Goal: Task Accomplishment & Management: Complete application form

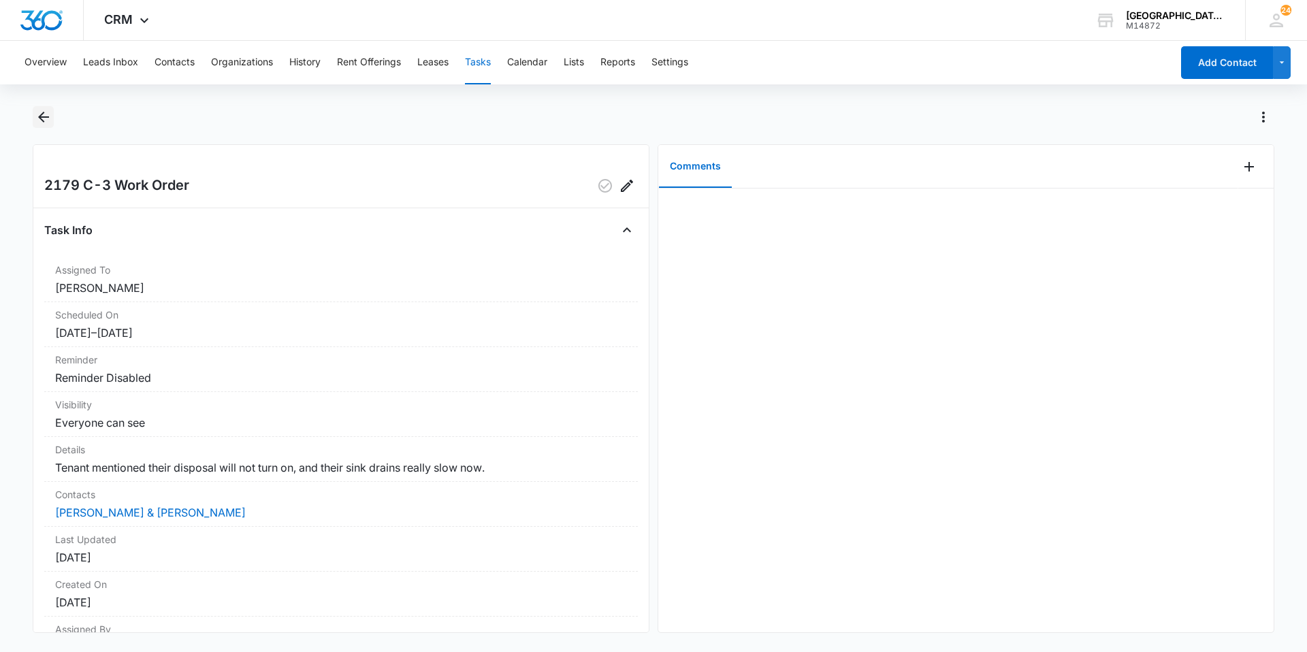
drag, startPoint x: 20, startPoint y: 114, endPoint x: 35, endPoint y: 108, distance: 16.2
click at [29, 111] on main "2179 C-3 Work Order Task Info Assigned To [PERSON_NAME] Scheduled On [DATE] – […" at bounding box center [653, 377] width 1307 height 543
click at [36, 107] on button "Back" at bounding box center [43, 117] width 21 height 22
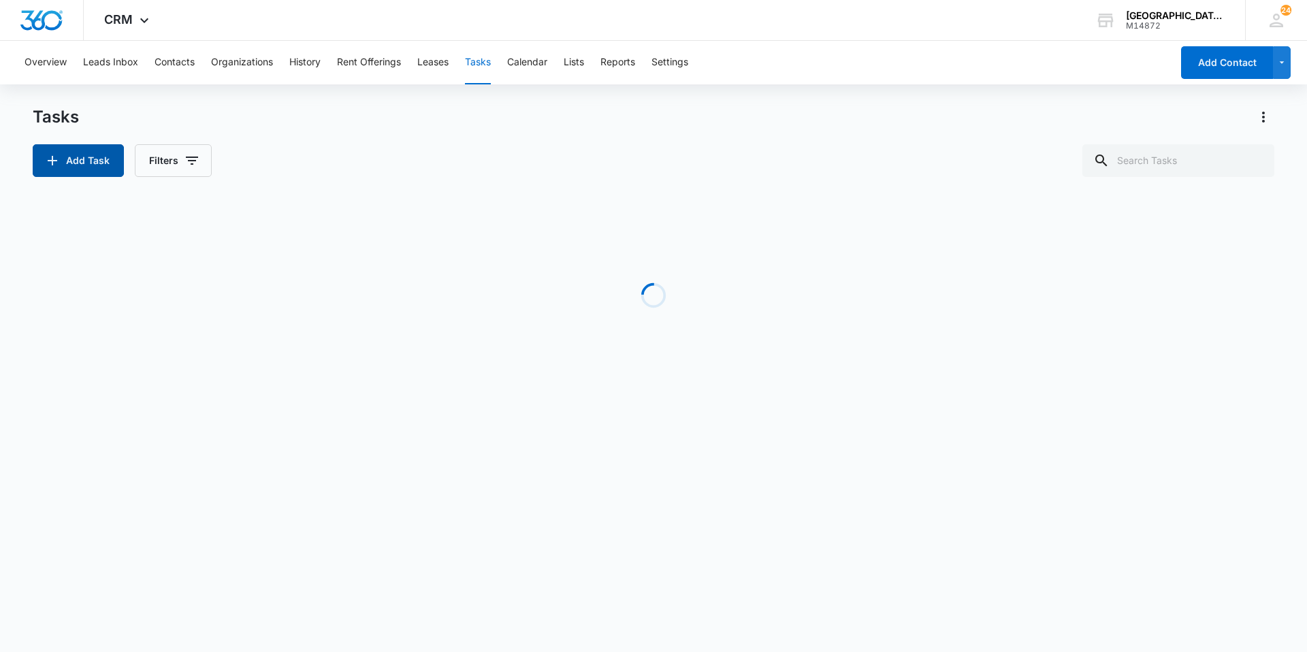
click at [75, 159] on button "Add Task" at bounding box center [78, 160] width 91 height 33
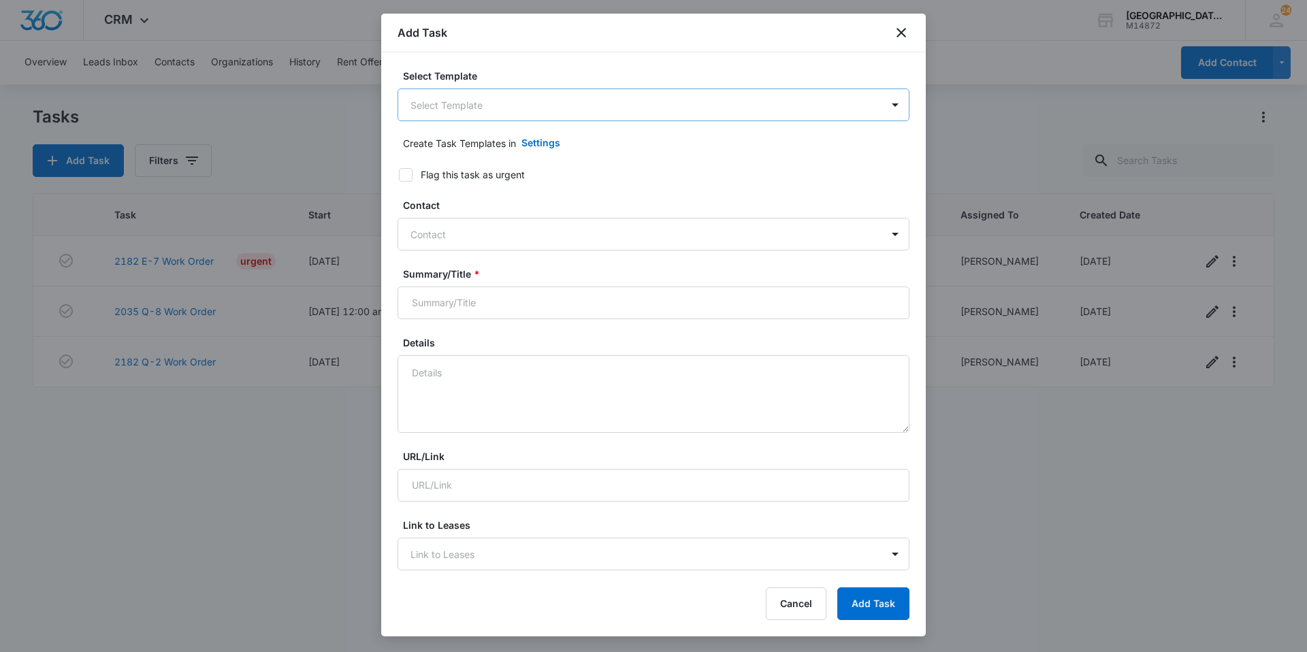
click at [513, 103] on body "CRM Apps Websites Forms CRM Email Social Content Ads Intelligence Files Brand S…" at bounding box center [653, 326] width 1307 height 652
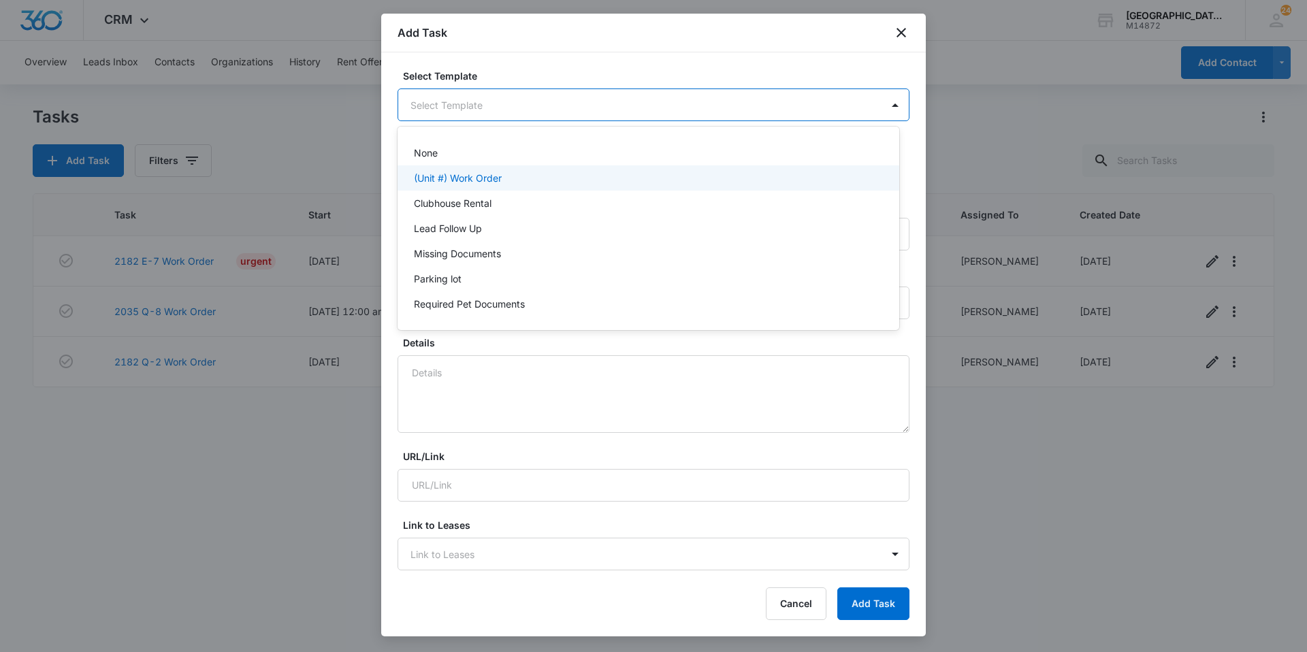
click at [467, 180] on p "(Unit #) Work Order" at bounding box center [458, 178] width 88 height 14
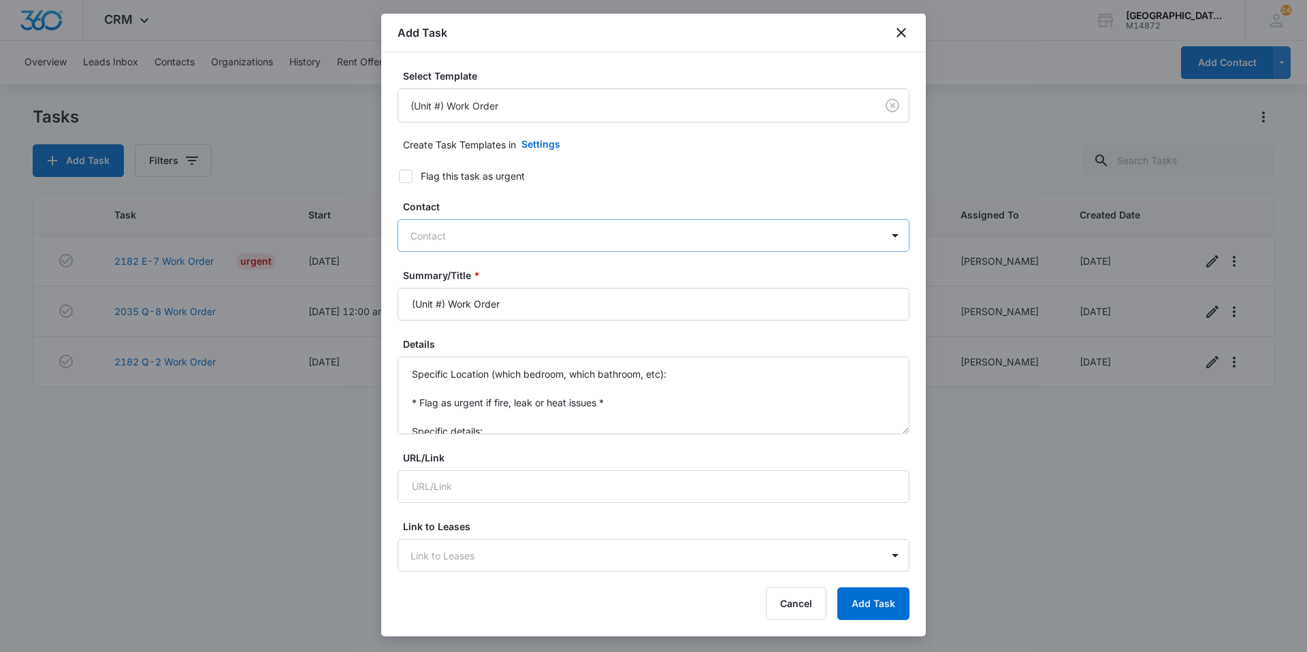
click at [452, 235] on div at bounding box center [645, 235] width 470 height 17
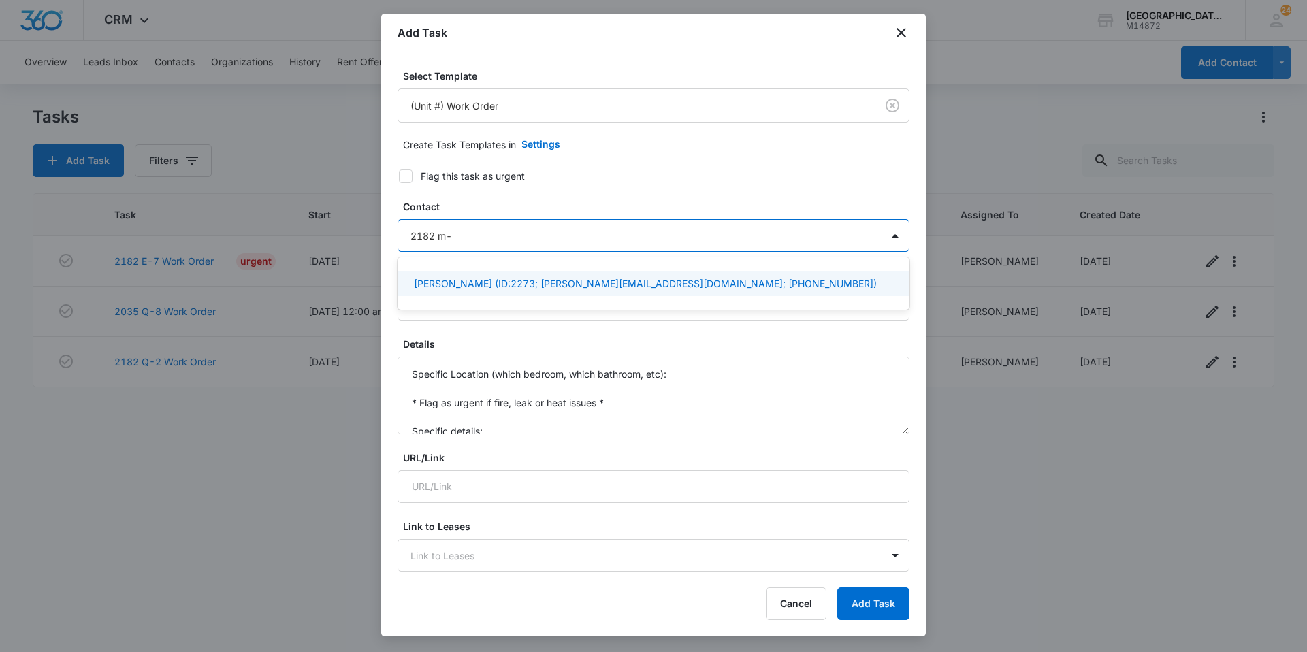
type input "2182 m-5"
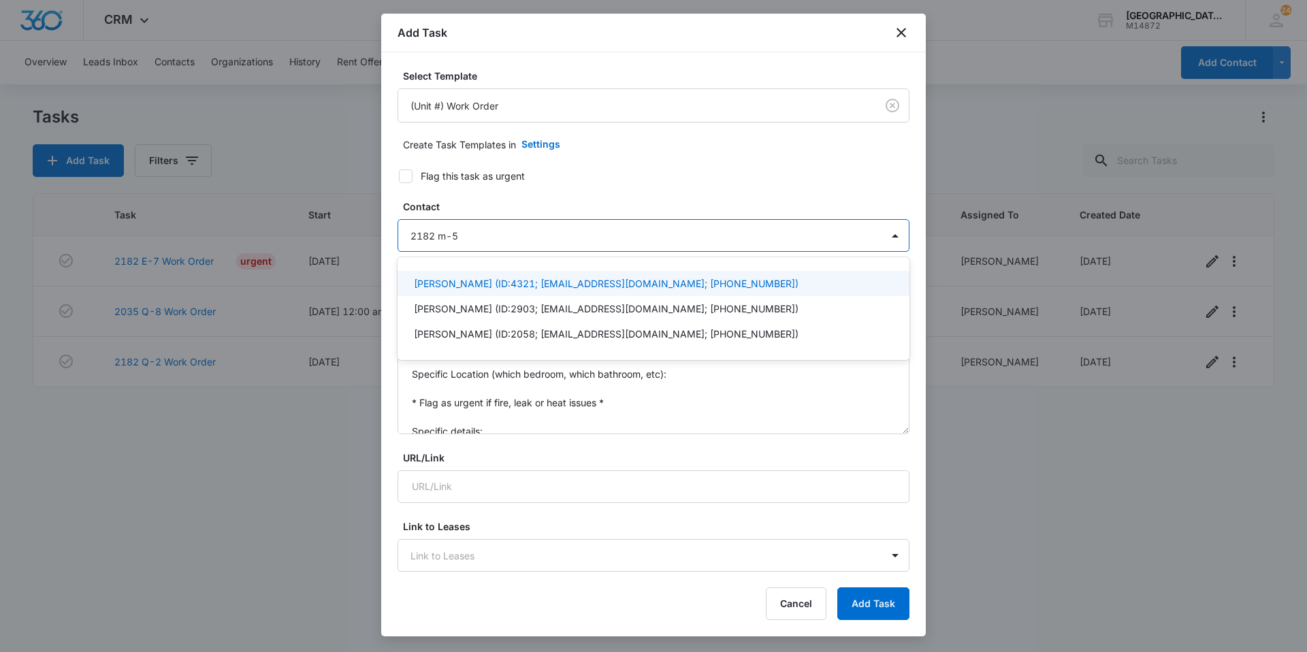
click at [556, 276] on p "[PERSON_NAME] (ID:4321; [EMAIL_ADDRESS][DOMAIN_NAME]; [PHONE_NUMBER])" at bounding box center [606, 283] width 385 height 14
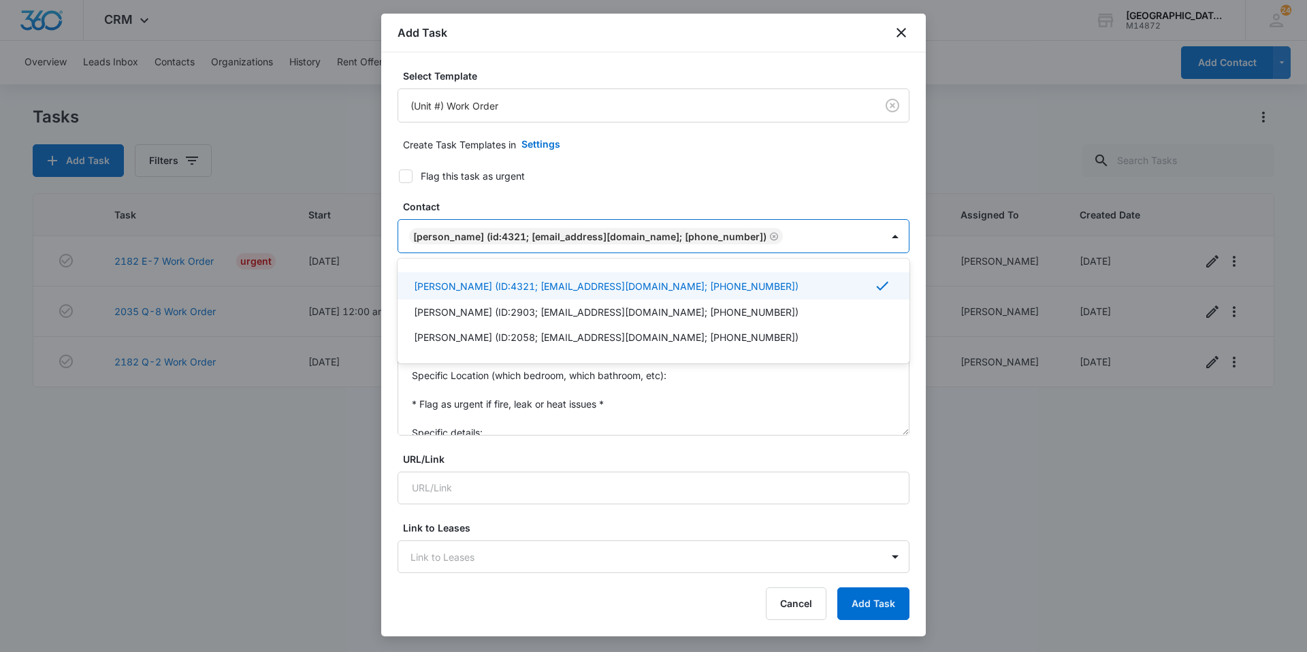
click at [862, 227] on div "[PERSON_NAME] (ID:4321; [EMAIL_ADDRESS][DOMAIN_NAME]; [PHONE_NUMBER])" at bounding box center [639, 236] width 483 height 33
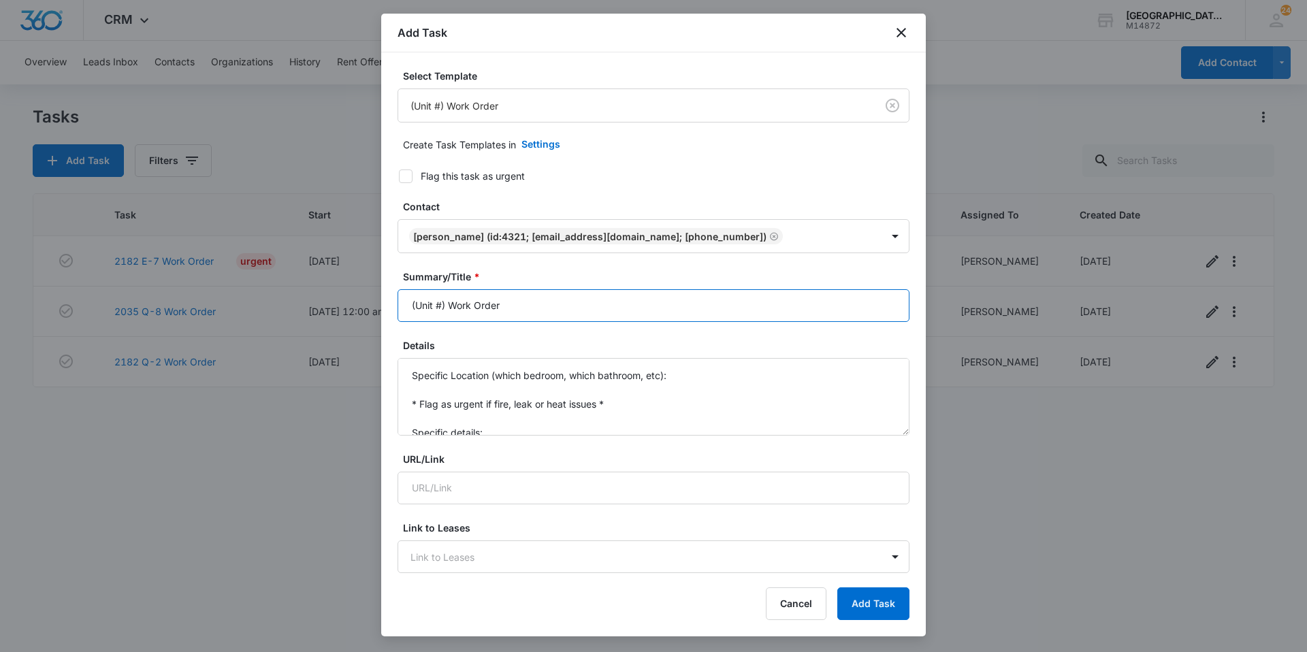
drag, startPoint x: 451, startPoint y: 311, endPoint x: 442, endPoint y: 312, distance: 9.0
click at [442, 312] on input "(Unit #) Work Order" at bounding box center [653, 305] width 512 height 33
type input "2182 M-5Work Order"
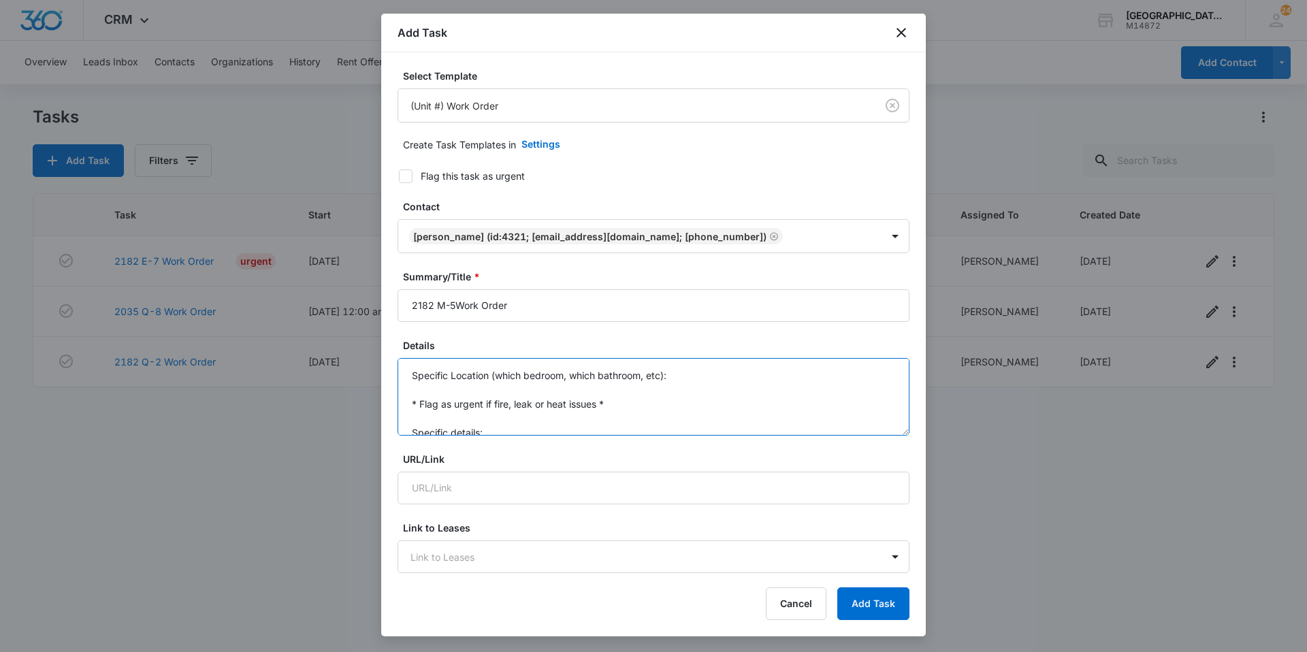
scroll to position [29, 0]
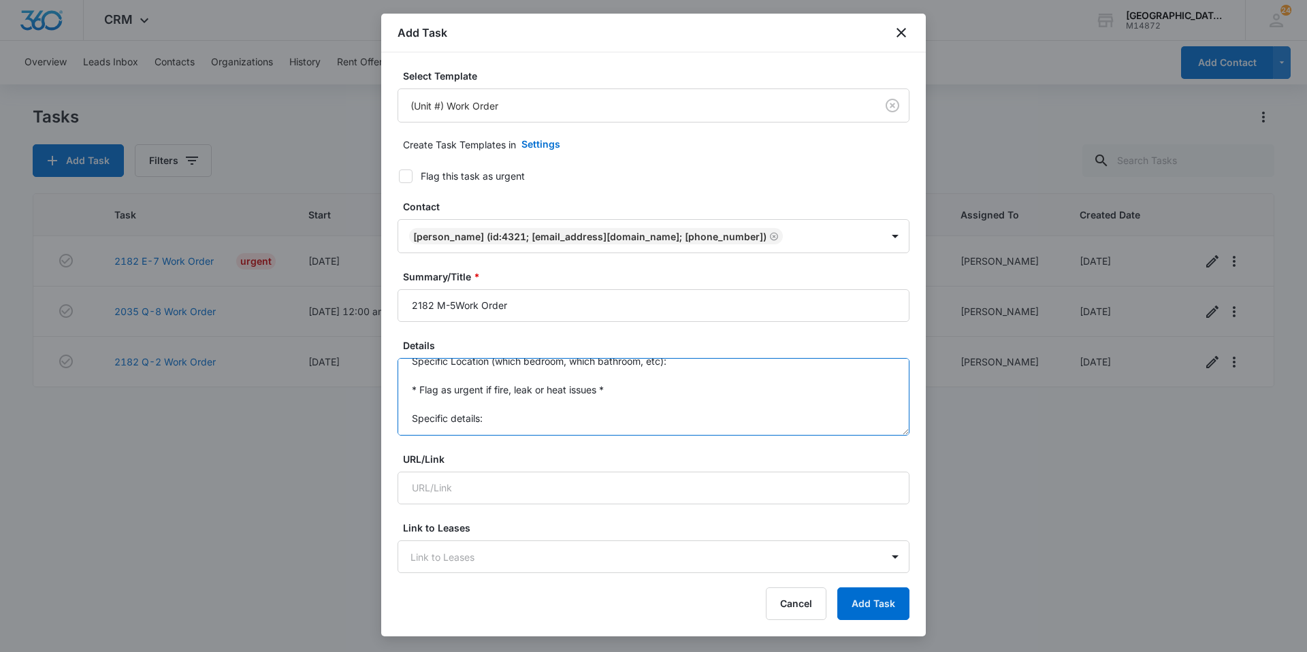
drag, startPoint x: 410, startPoint y: 376, endPoint x: 522, endPoint y: 457, distance: 138.9
click at [522, 457] on form "Select Template (Unit #) Work Order Create Task Templates in Settings Flag this…" at bounding box center [653, 665] width 512 height 1192
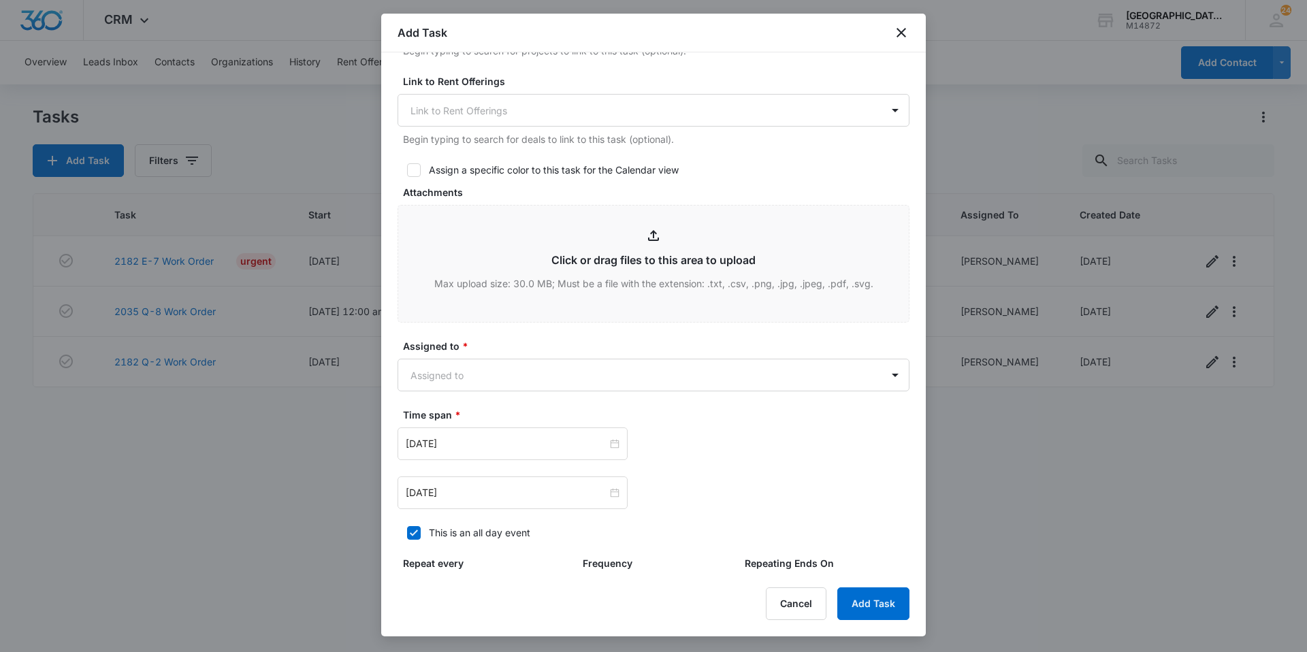
scroll to position [544, 0]
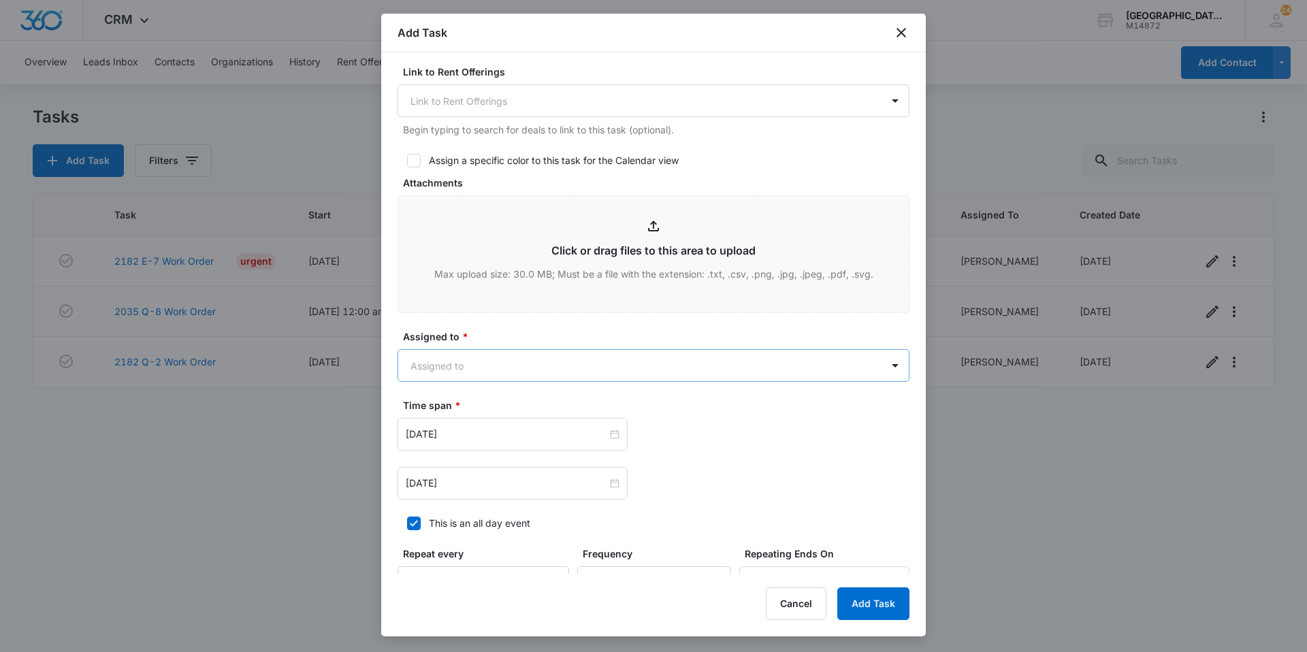
type textarea "Tenant would like to have a w/d installed. Please inform the office when the w/…"
click at [534, 366] on body "CRM Apps Websites Forms CRM Email Social Content Ads Intelligence Files Brand S…" at bounding box center [653, 326] width 1307 height 652
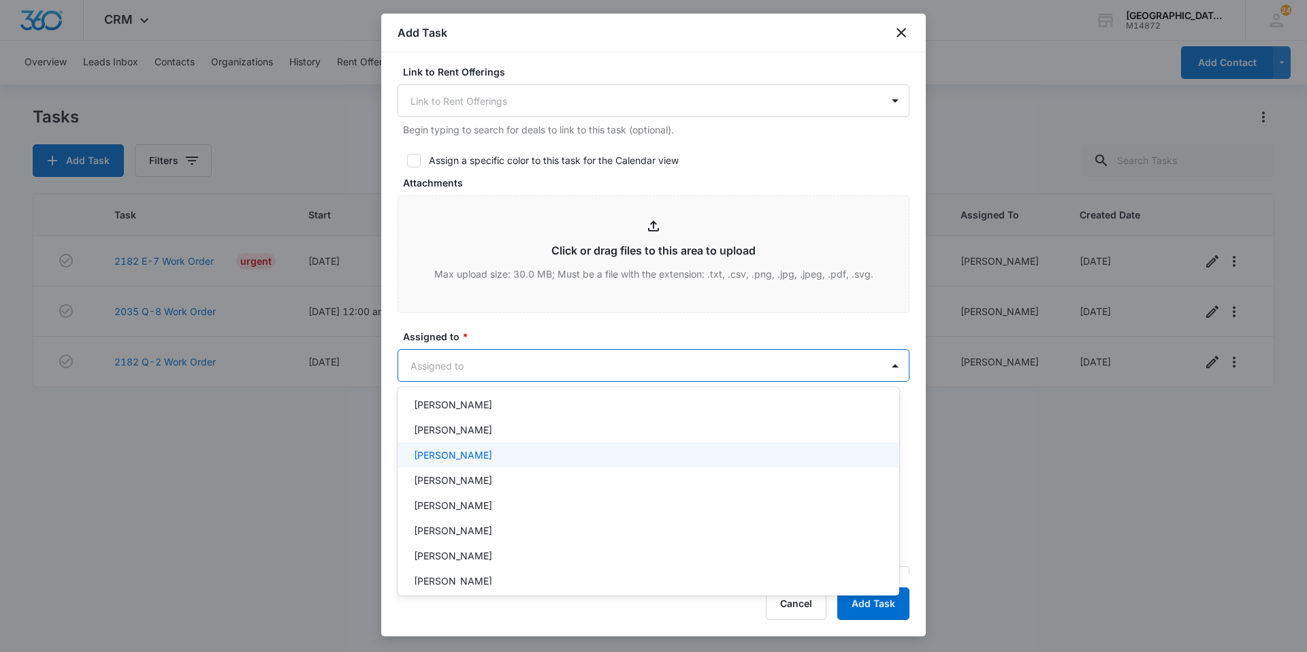
scroll to position [136, 0]
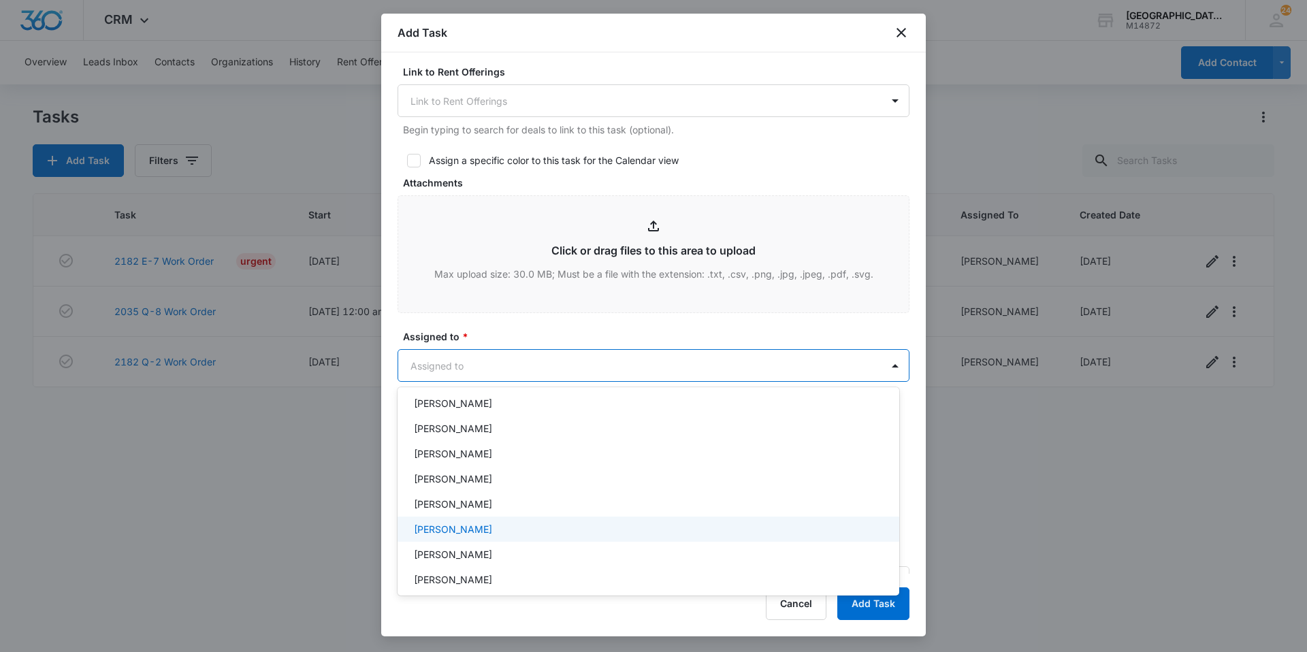
click at [488, 524] on div "[PERSON_NAME]" at bounding box center [647, 529] width 466 height 14
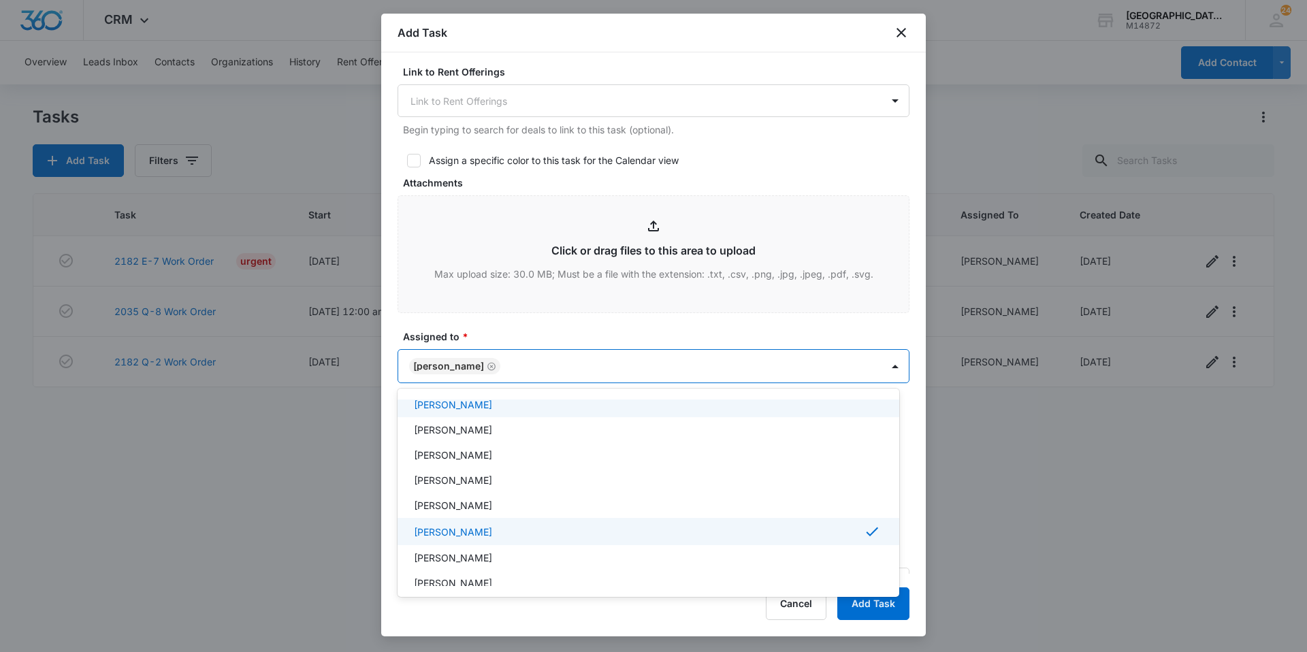
click at [534, 361] on div at bounding box center [653, 326] width 1307 height 652
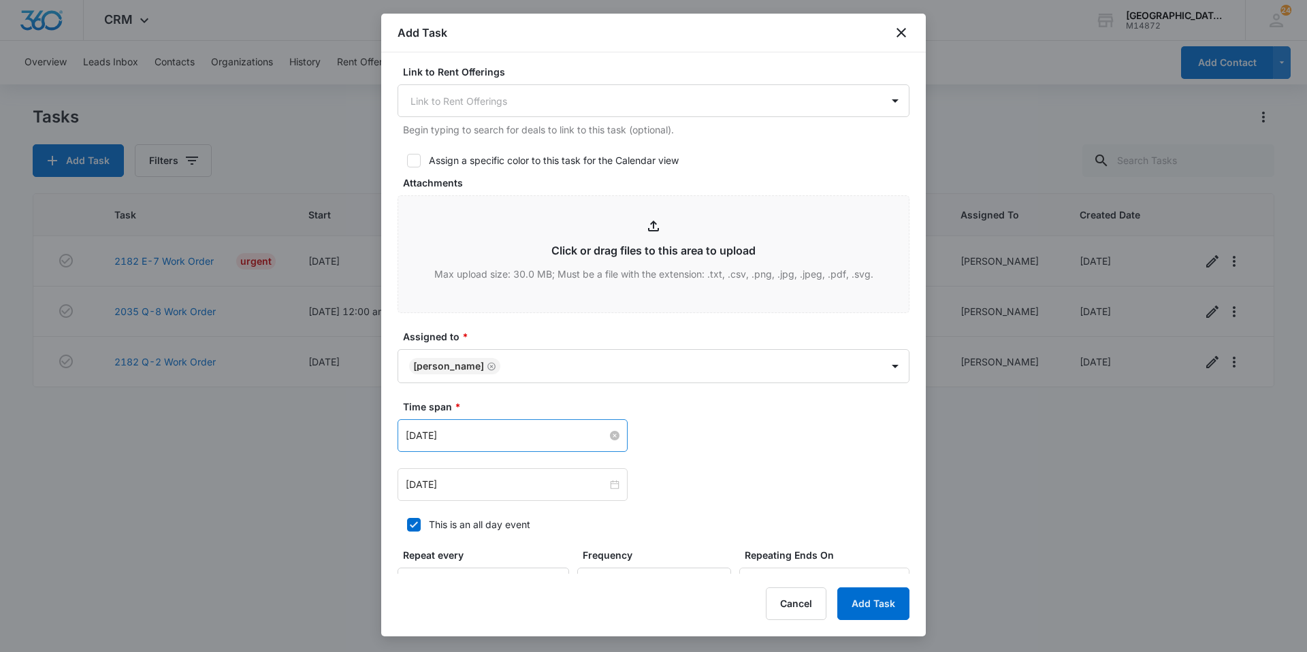
click at [508, 440] on input "[DATE]" at bounding box center [506, 435] width 201 height 15
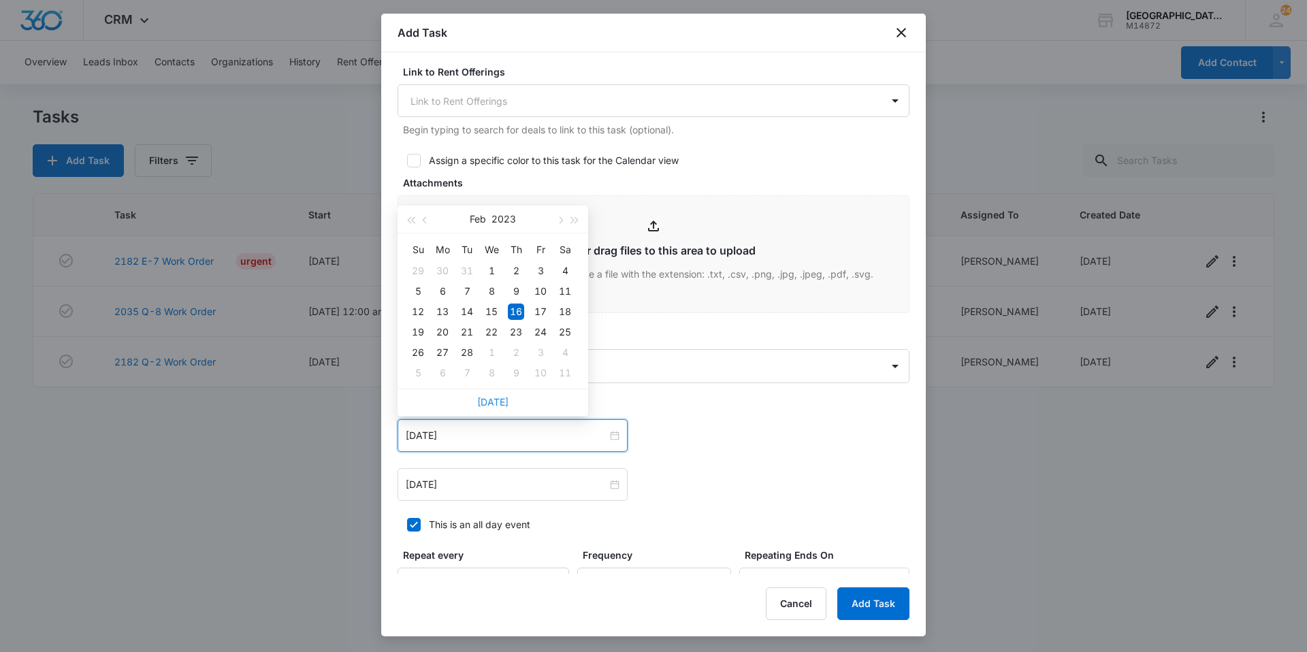
click at [502, 402] on link "[DATE]" at bounding box center [492, 402] width 31 height 12
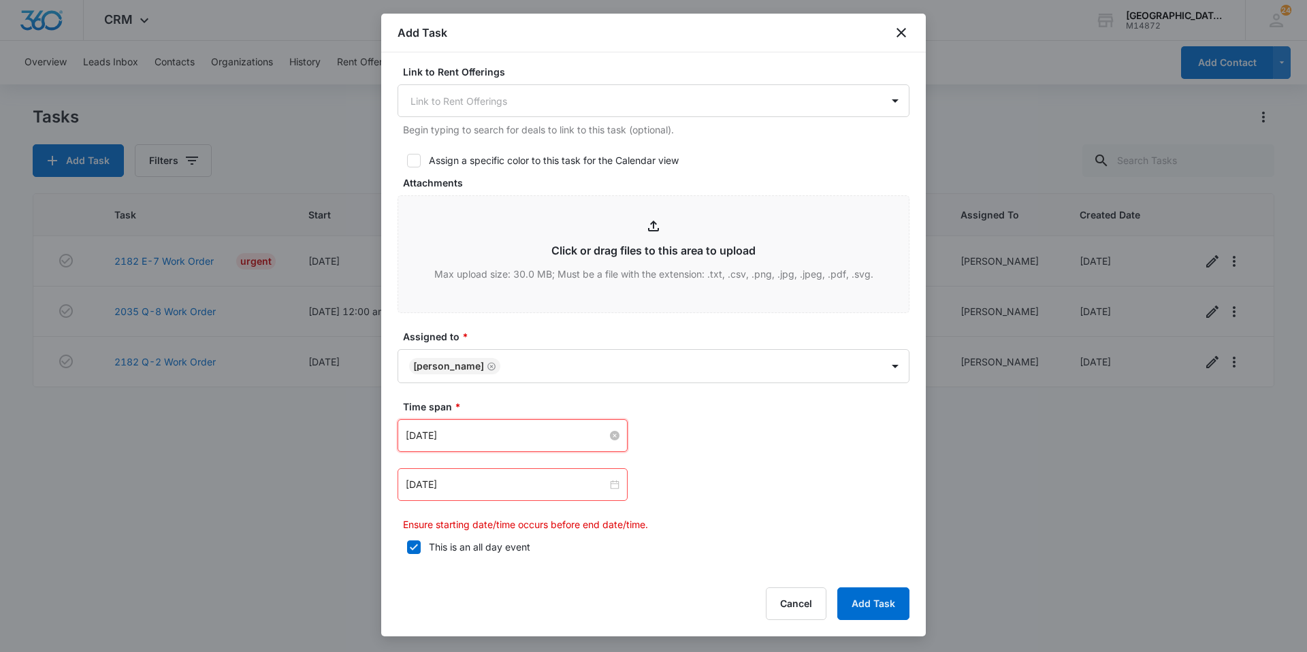
click at [502, 432] on input "[DATE]" at bounding box center [506, 435] width 201 height 15
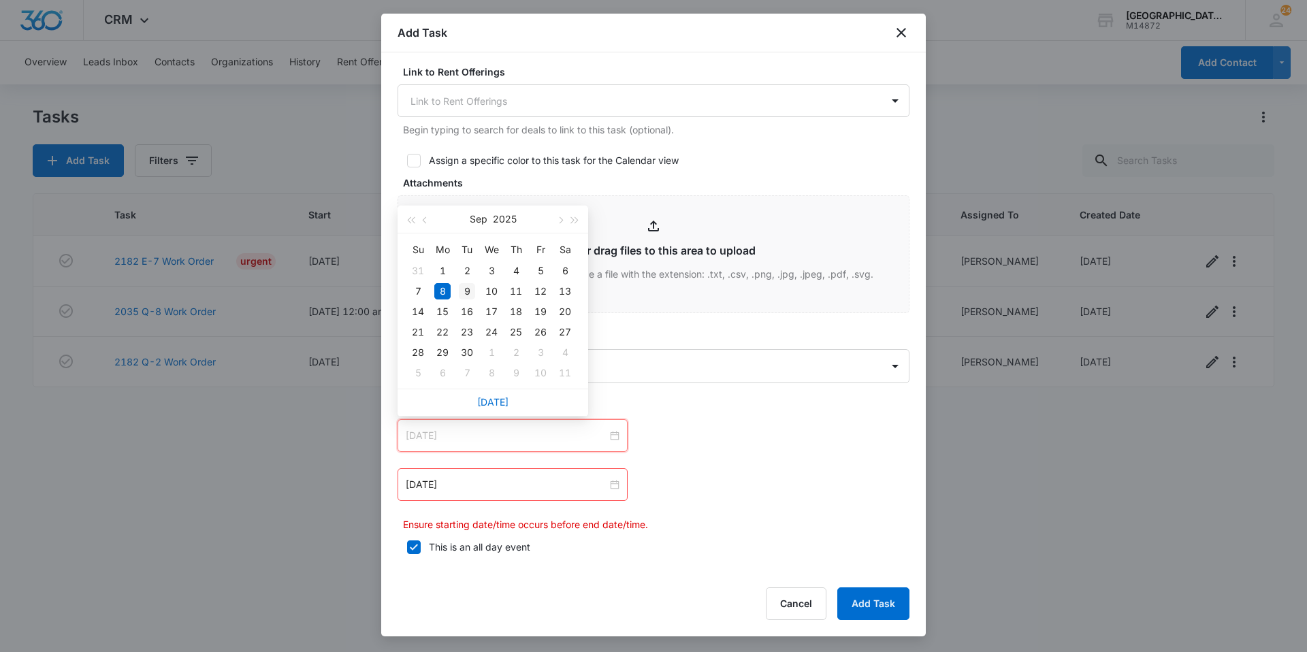
type input "[DATE]"
click at [470, 294] on div "9" at bounding box center [467, 291] width 16 height 16
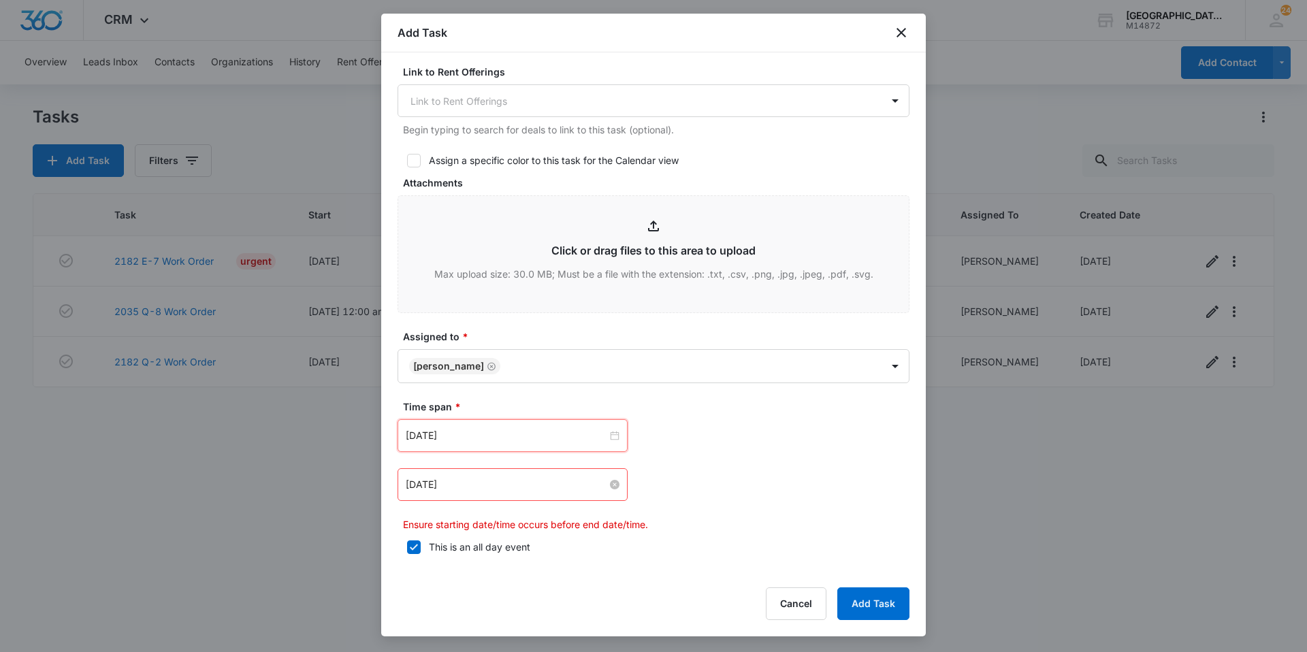
click at [490, 488] on input "[DATE]" at bounding box center [506, 484] width 201 height 15
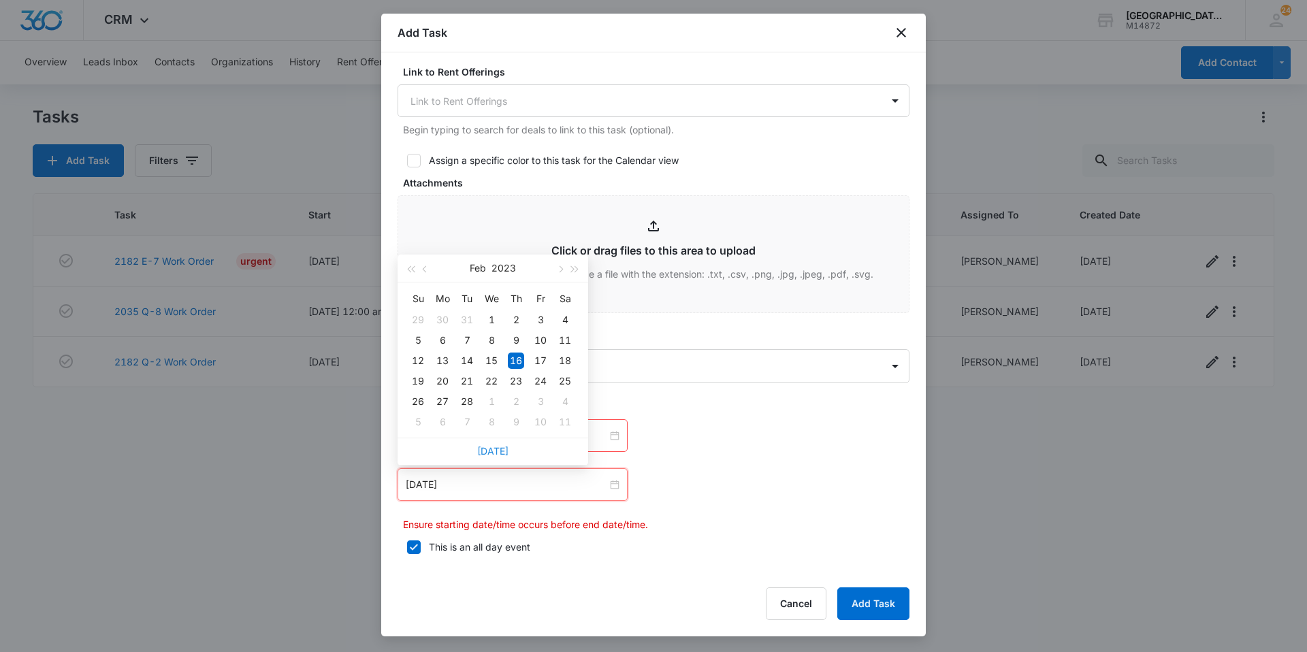
click at [486, 445] on div "[DATE]" at bounding box center [492, 451] width 191 height 27
click at [489, 449] on link "[DATE]" at bounding box center [492, 451] width 31 height 12
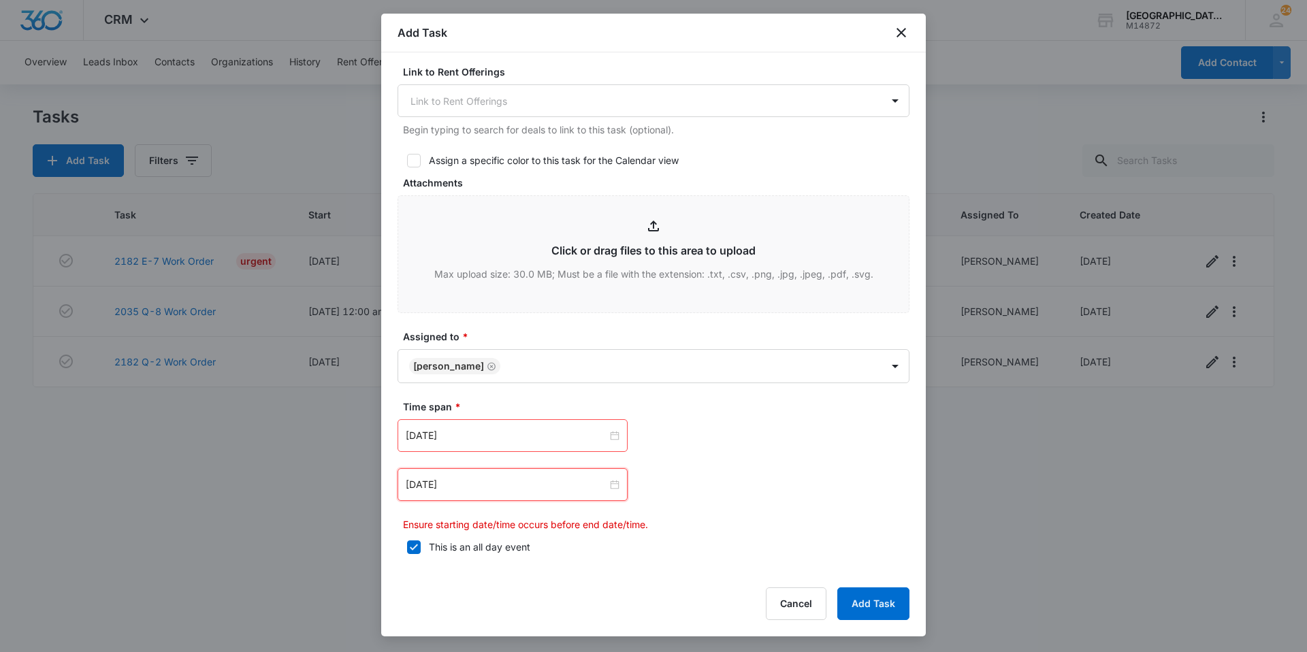
click at [486, 494] on div "[DATE]" at bounding box center [512, 484] width 230 height 33
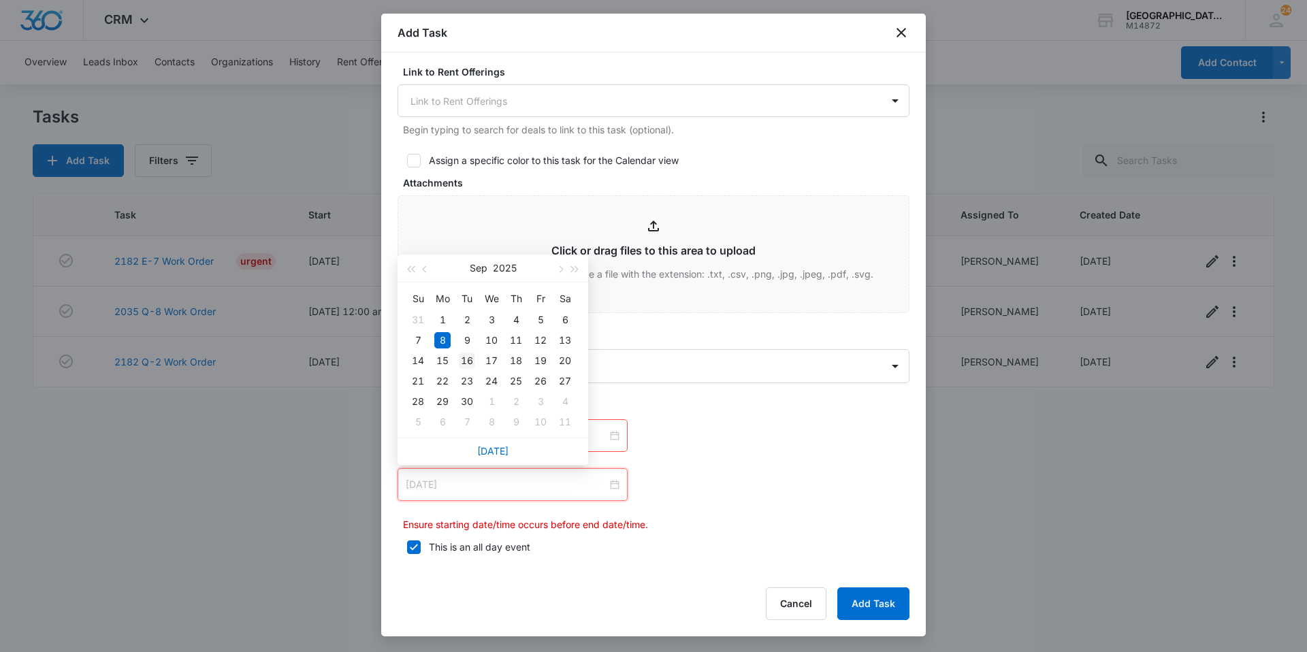
type input "[DATE]"
click at [464, 359] on div "16" at bounding box center [467, 361] width 16 height 16
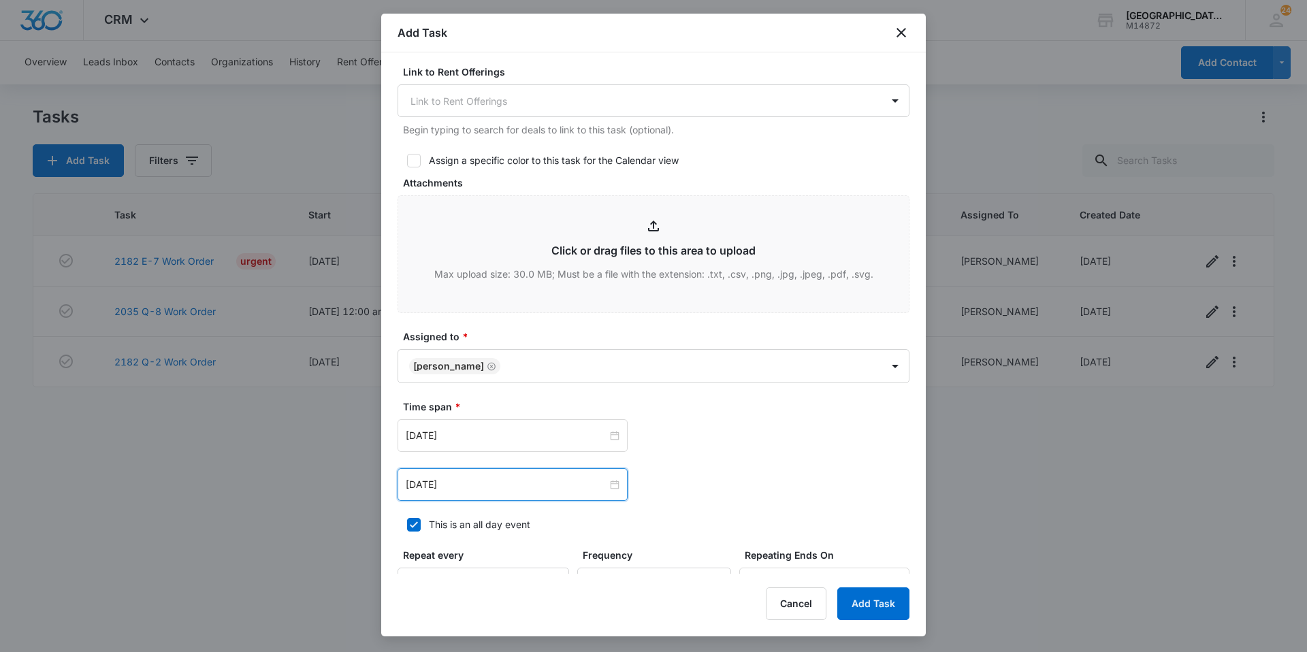
click at [807, 493] on div "[DATE] [DATE] Su Mo Tu We Th Fr Sa 31 1 2 3 4 5 6 7 8 9 10 11 12 13 14 15 16 17…" at bounding box center [653, 484] width 512 height 33
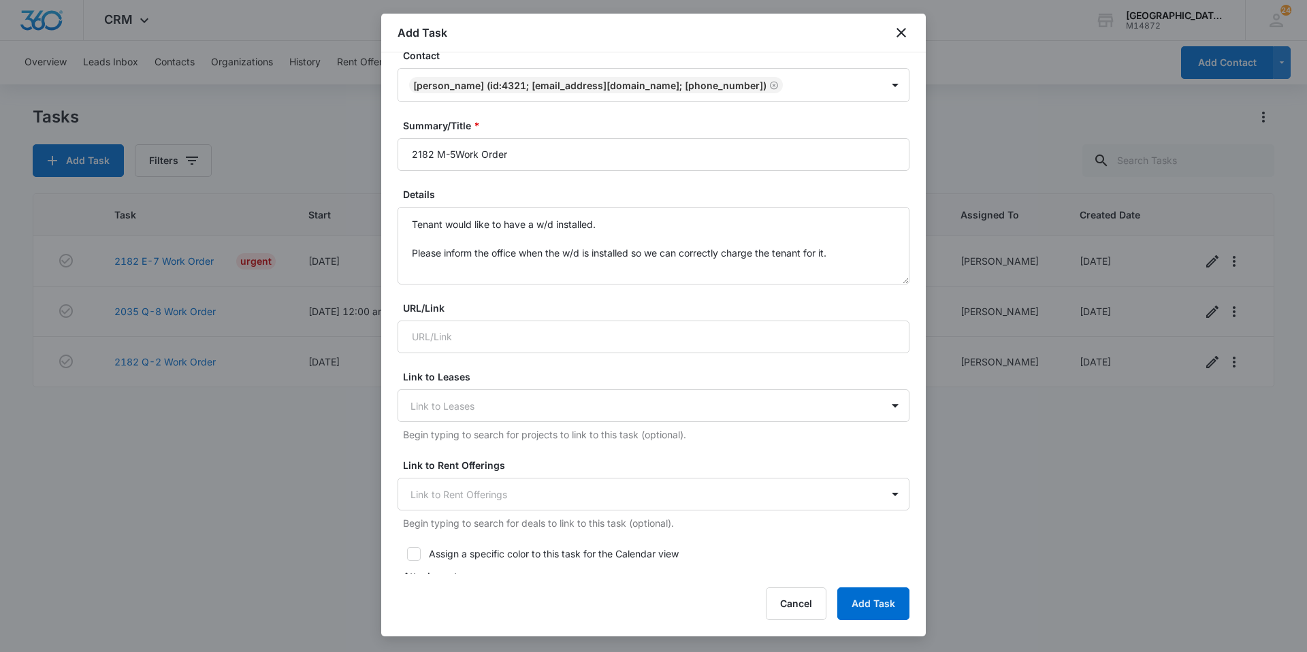
scroll to position [0, 0]
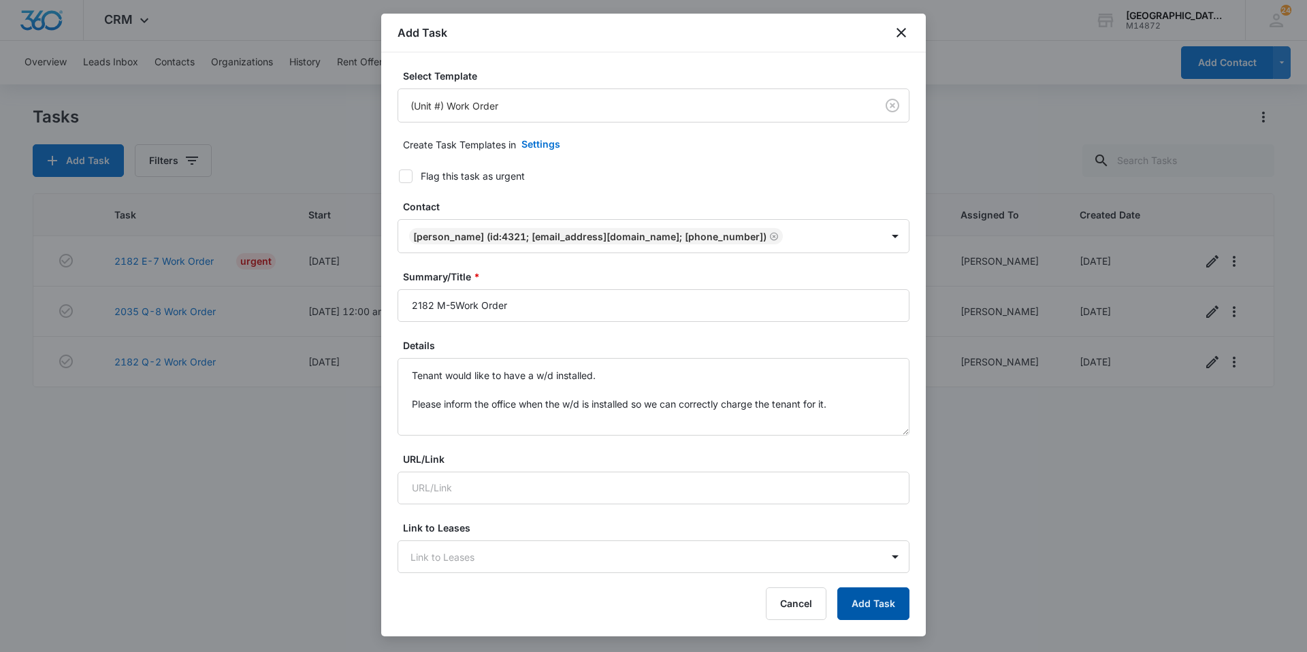
click at [888, 603] on button "Add Task" at bounding box center [873, 603] width 72 height 33
